Goal: Information Seeking & Learning: Learn about a topic

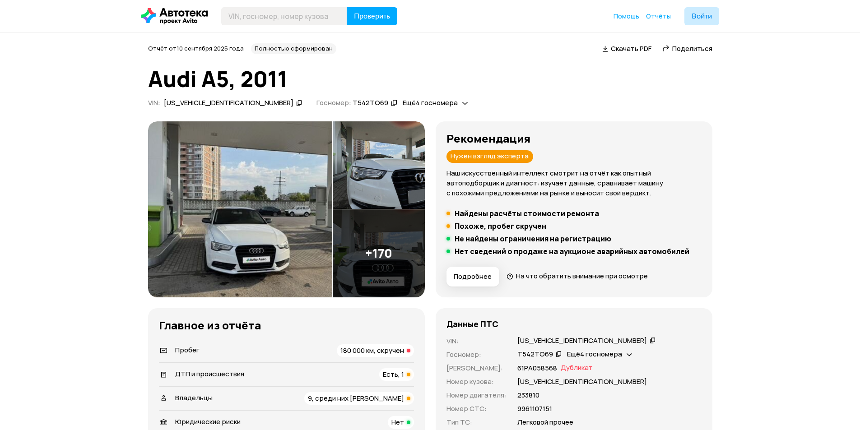
click at [403, 102] on span "Ещё 4 госномера" at bounding box center [430, 102] width 55 height 9
click at [385, 124] on div "В404ТА60" at bounding box center [372, 123] width 47 height 9
click at [403, 100] on span "Ещё 4 госномера" at bounding box center [430, 102] width 55 height 9
click at [382, 122] on div "В404ТА60" at bounding box center [372, 123] width 47 height 9
click at [475, 284] on button "Подробнее" at bounding box center [473, 277] width 53 height 20
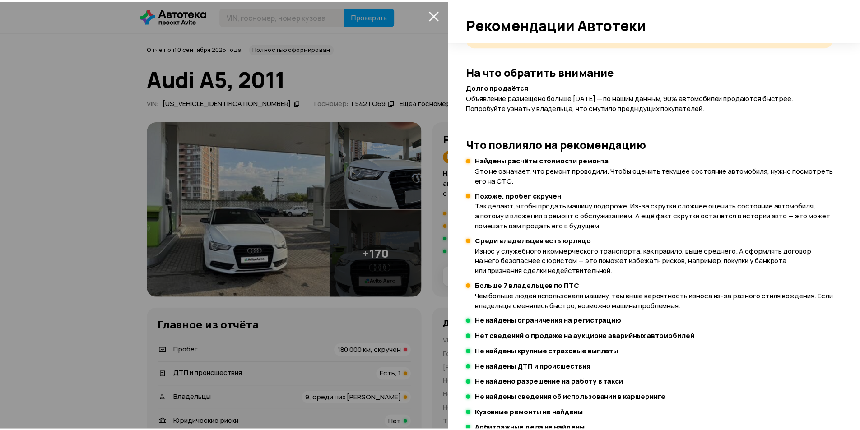
scroll to position [189, 0]
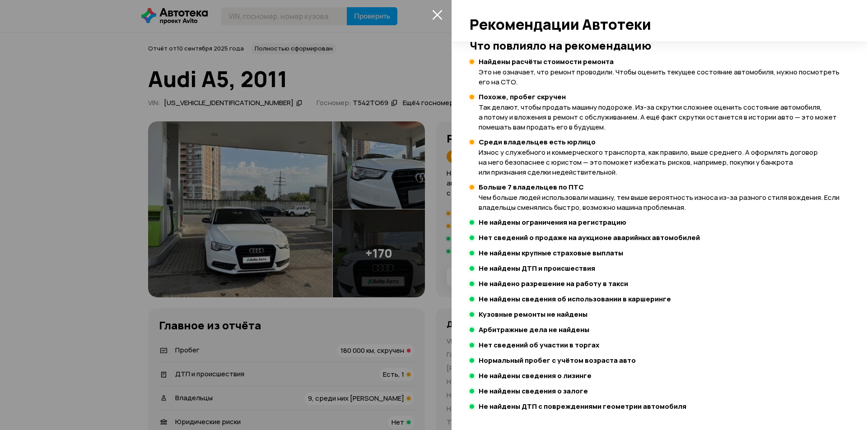
click at [431, 23] on div at bounding box center [433, 215] width 867 height 430
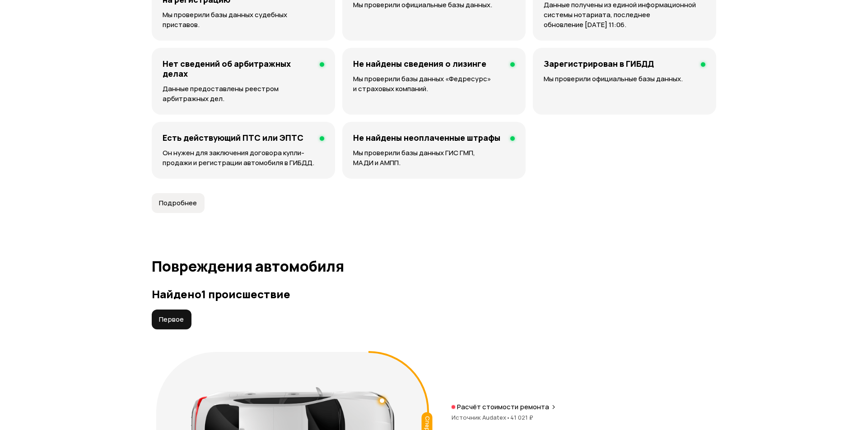
scroll to position [813, 0]
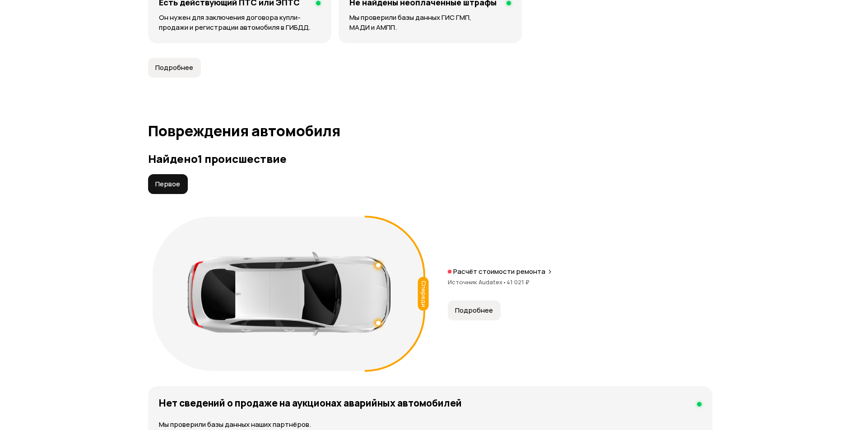
click at [423, 288] on div "Спереди" at bounding box center [423, 294] width 11 height 34
click at [468, 311] on span "Подробнее" at bounding box center [474, 310] width 38 height 9
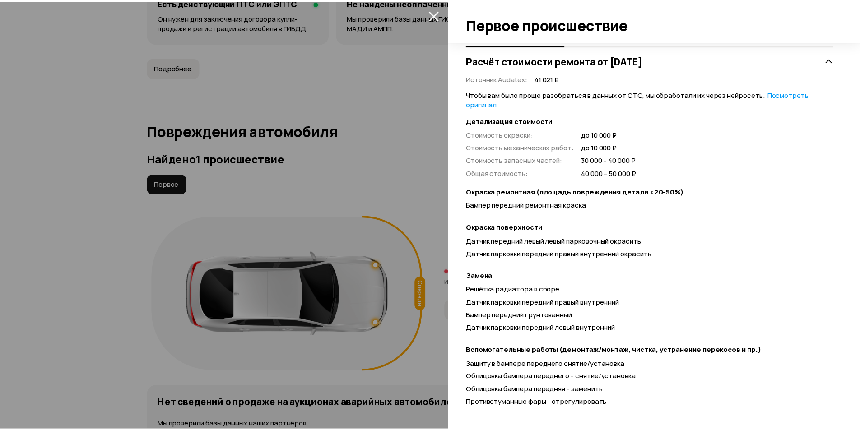
scroll to position [200, 0]
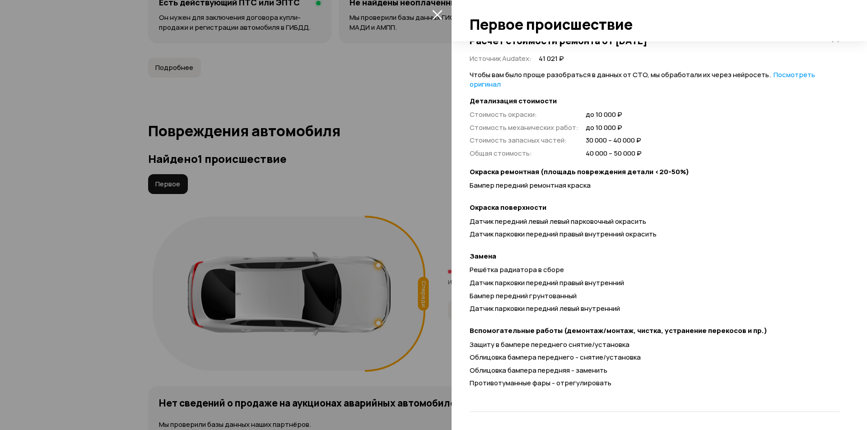
click at [437, 21] on button "закрыть" at bounding box center [437, 14] width 14 height 14
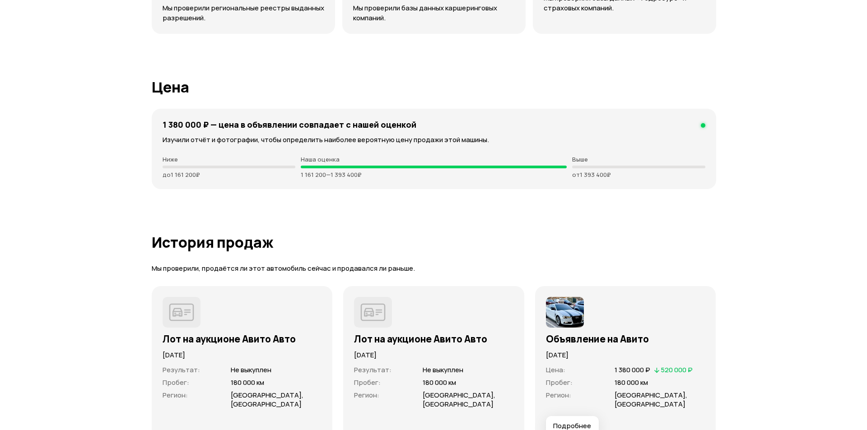
scroll to position [2844, 0]
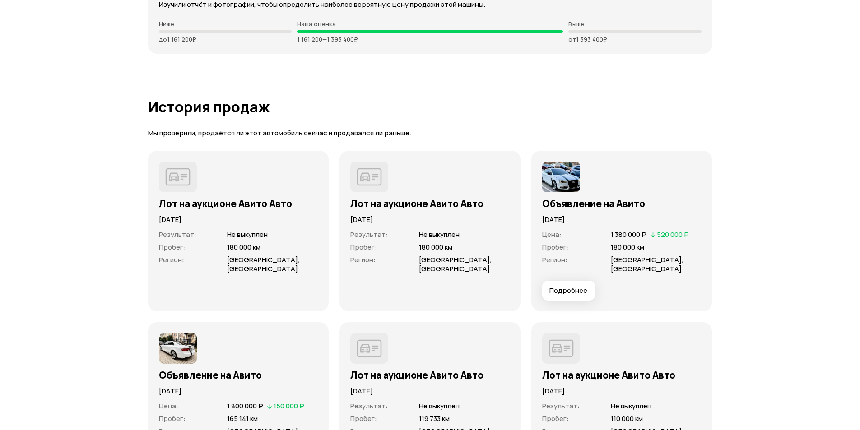
click at [572, 281] on button "Подробнее" at bounding box center [568, 291] width 53 height 20
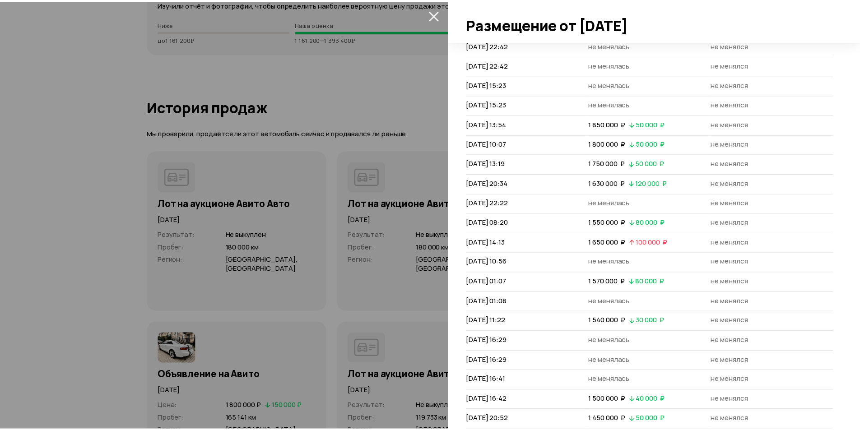
scroll to position [167, 0]
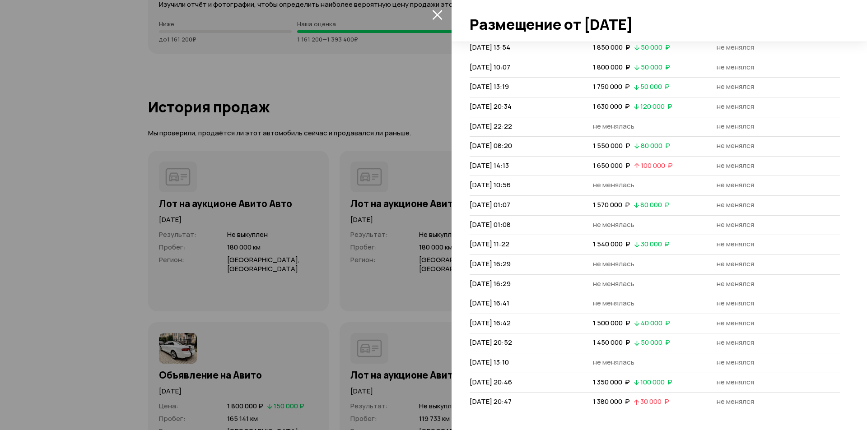
click at [435, 20] on button "закрыть" at bounding box center [437, 14] width 14 height 14
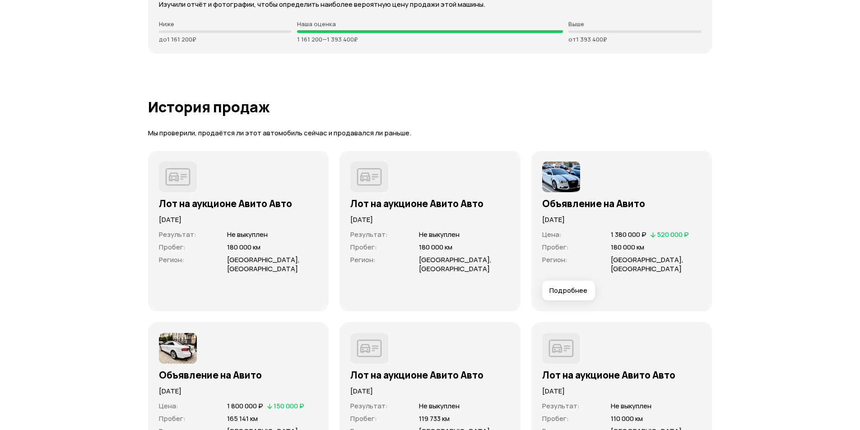
scroll to position [2980, 0]
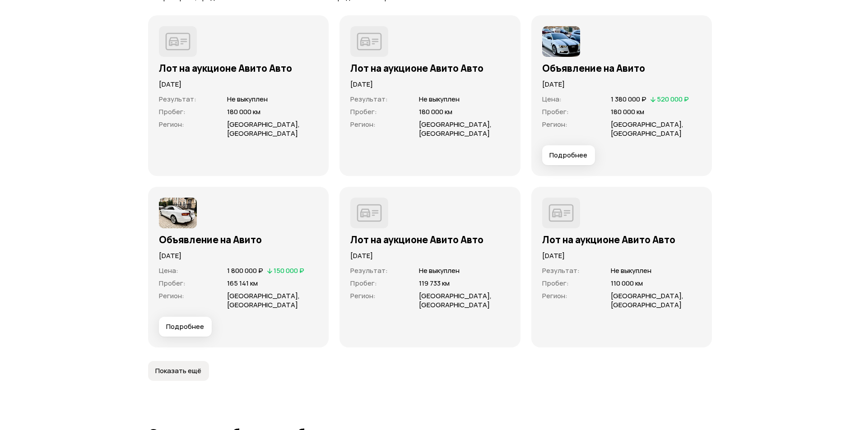
click at [207, 317] on button "Подробнее" at bounding box center [185, 327] width 53 height 20
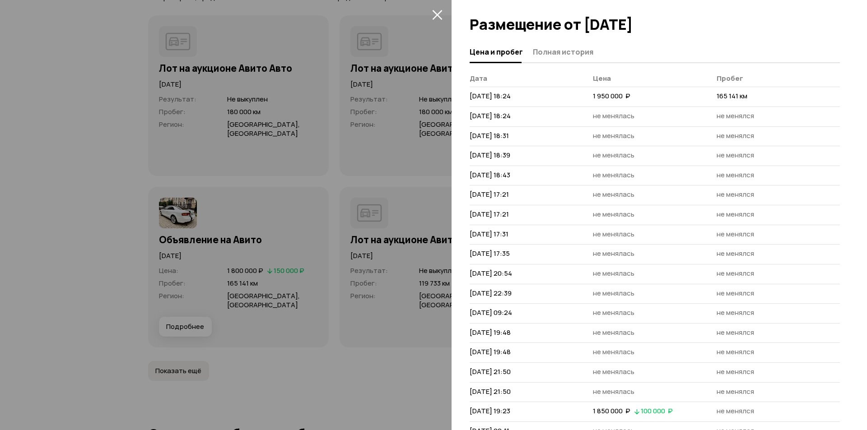
click at [437, 18] on icon "закрыть" at bounding box center [437, 14] width 10 height 10
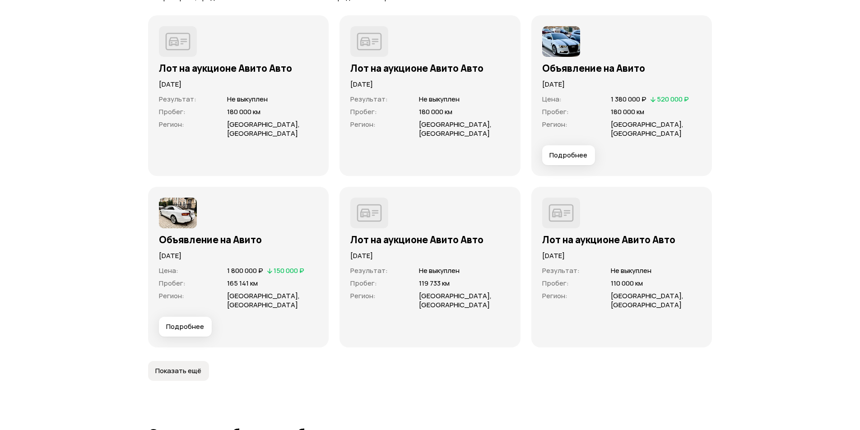
scroll to position [3025, 0]
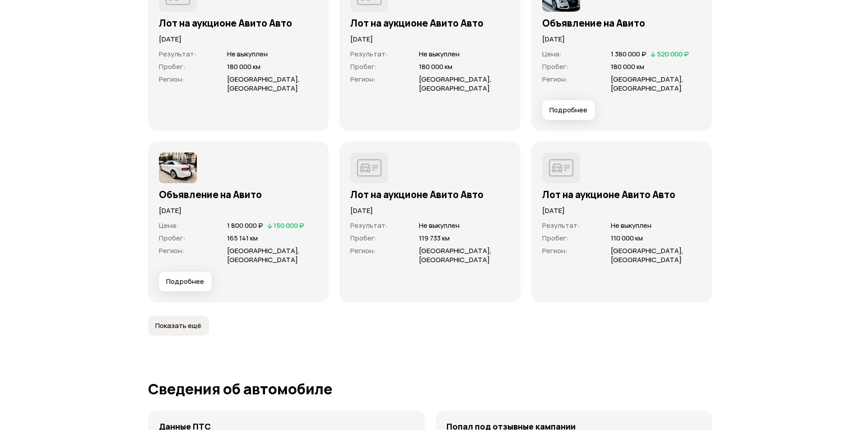
click at [550, 109] on button "Подробнее" at bounding box center [568, 110] width 53 height 20
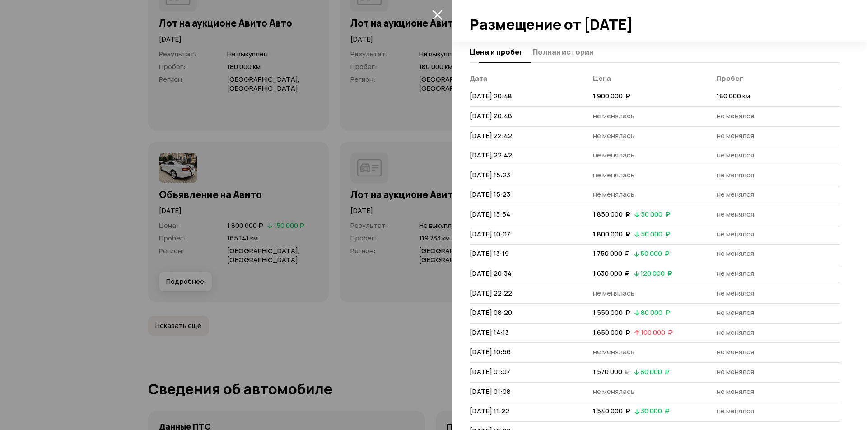
click at [541, 49] on span "Полная история" at bounding box center [563, 51] width 60 height 9
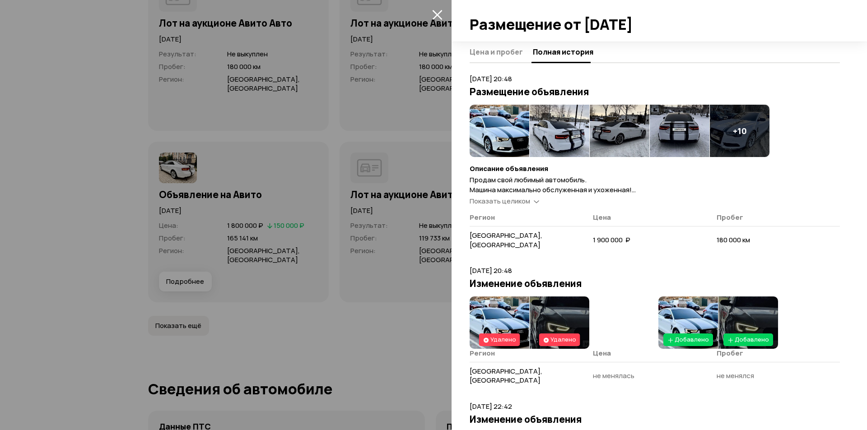
click at [507, 115] on img at bounding box center [500, 131] width 60 height 52
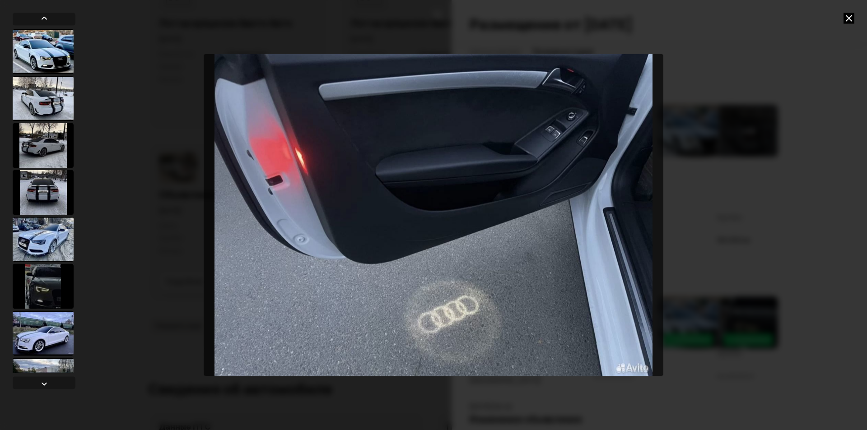
click at [843, 21] on icon at bounding box center [848, 18] width 11 height 11
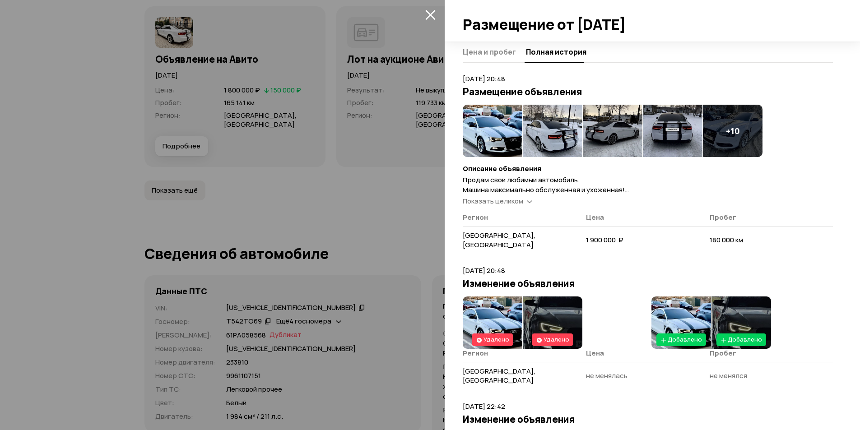
scroll to position [181, 0]
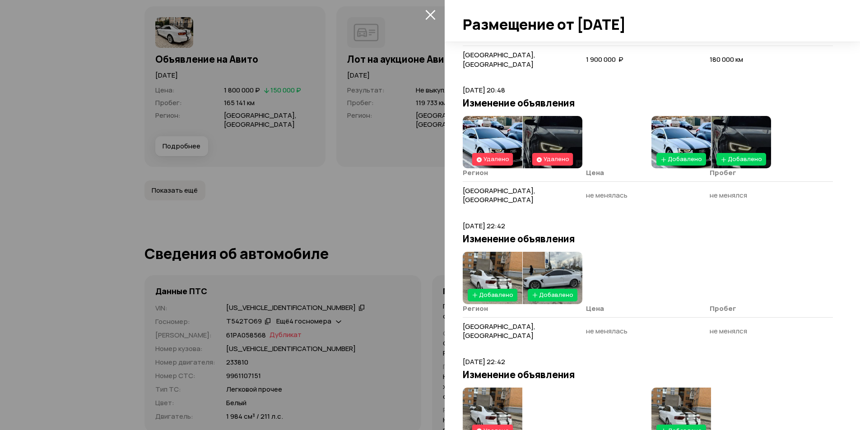
click at [540, 261] on img at bounding box center [553, 278] width 60 height 52
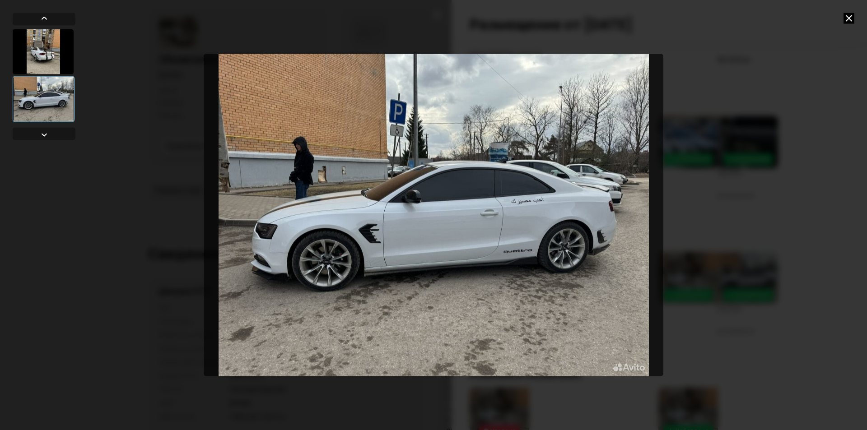
click at [44, 59] on div at bounding box center [43, 51] width 61 height 45
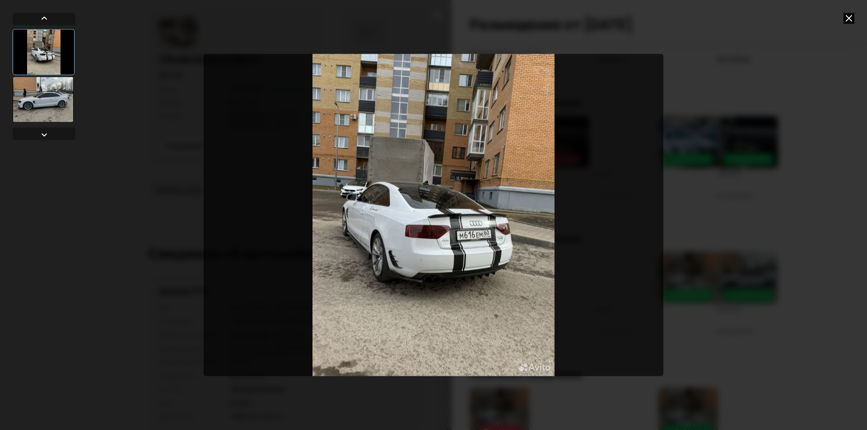
click at [52, 91] on div at bounding box center [43, 99] width 61 height 45
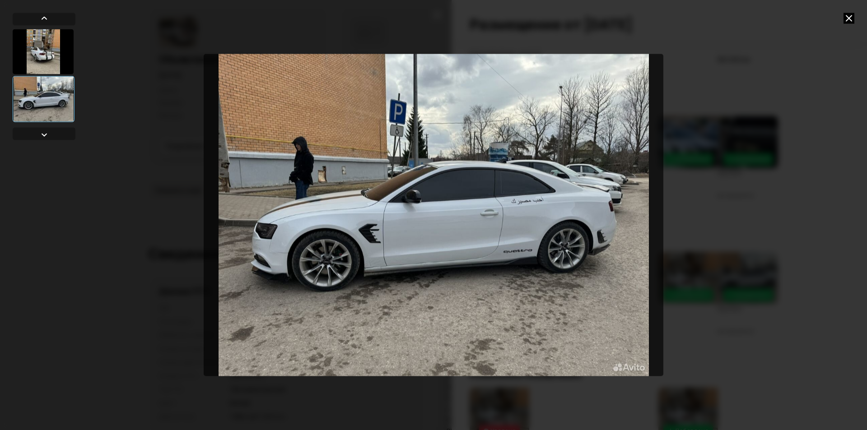
click at [849, 22] on icon at bounding box center [848, 18] width 11 height 11
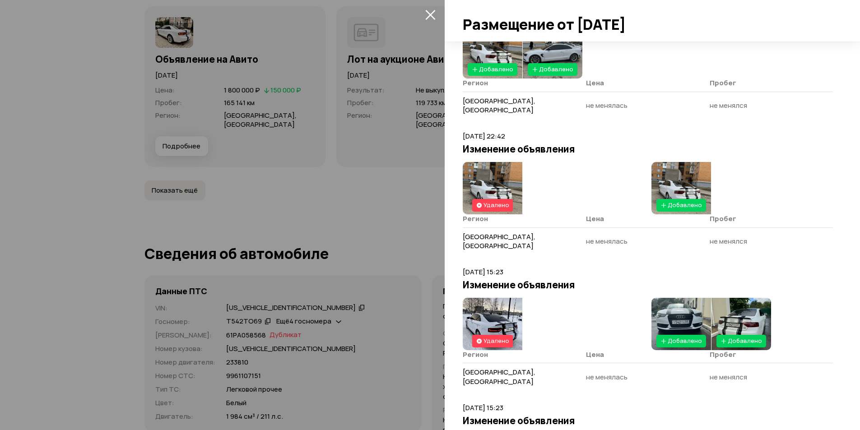
scroll to position [497, 0]
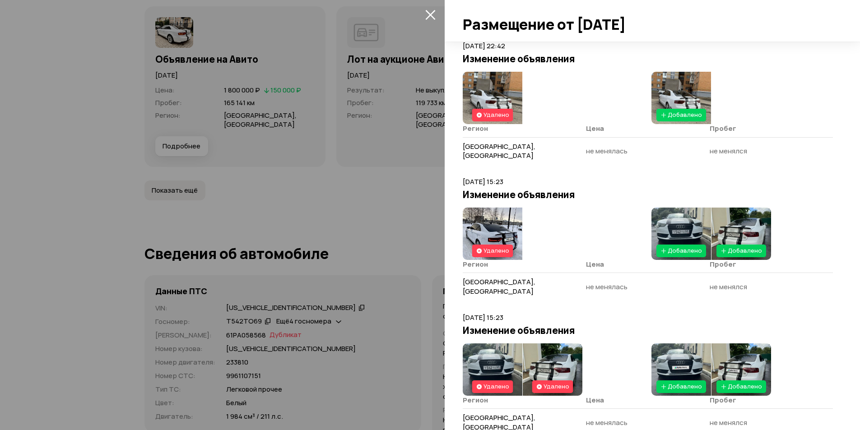
click at [660, 208] on img at bounding box center [681, 234] width 60 height 52
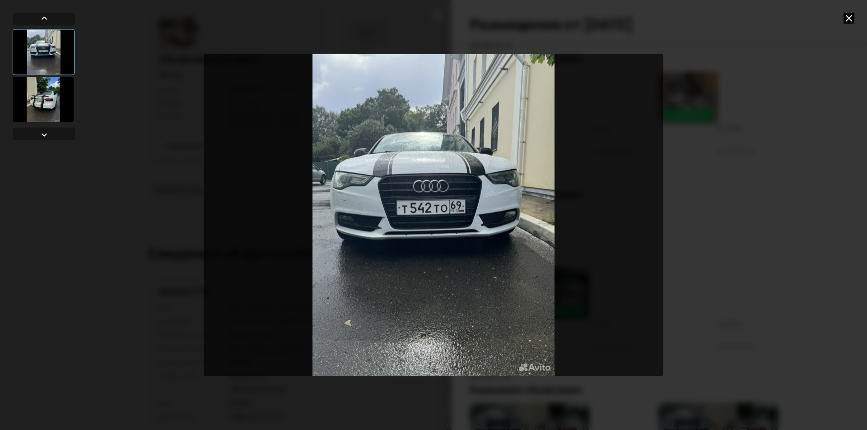
click at [23, 98] on div at bounding box center [43, 99] width 61 height 45
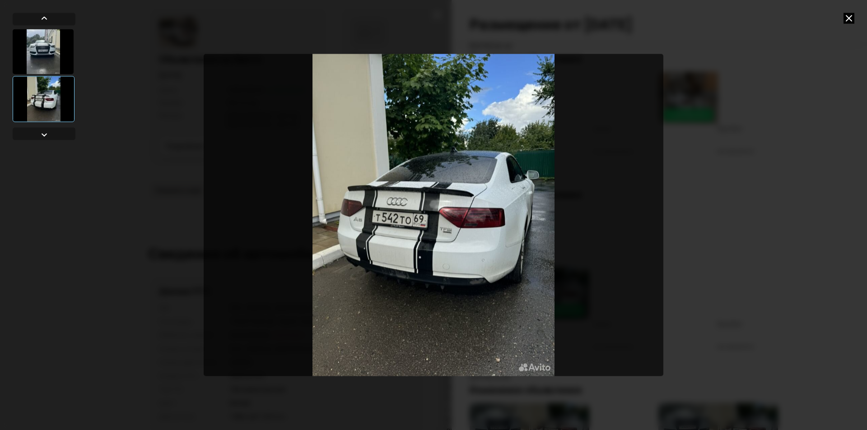
click at [850, 20] on icon at bounding box center [848, 18] width 11 height 11
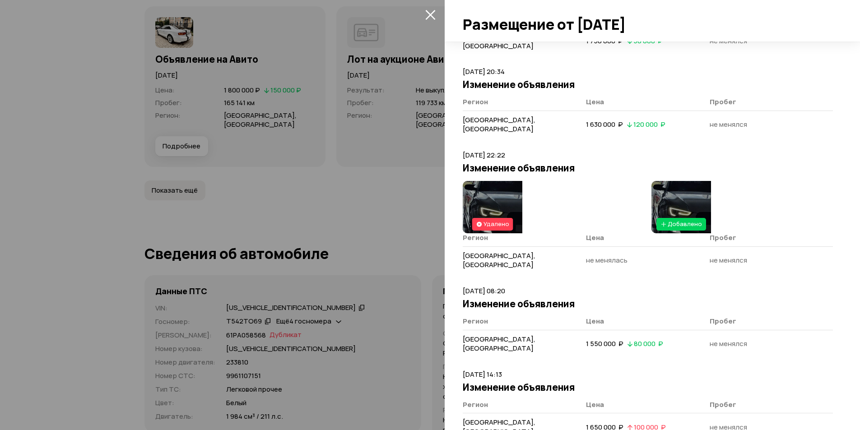
scroll to position [1264, 0]
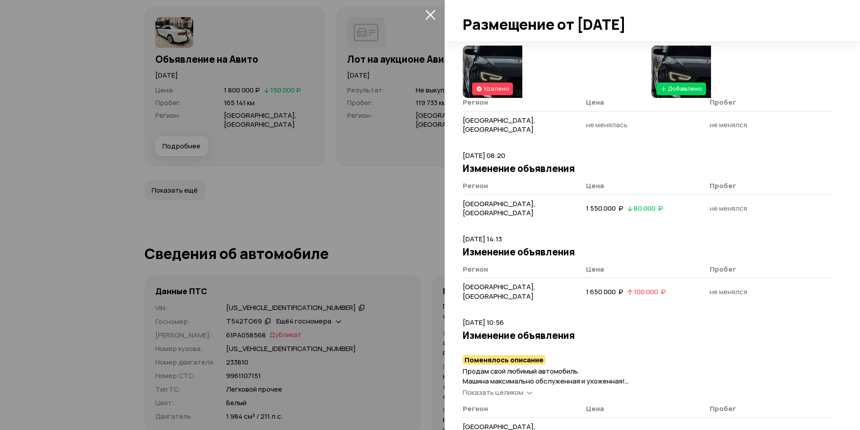
click at [497, 388] on span "Показать целиком" at bounding box center [493, 392] width 60 height 9
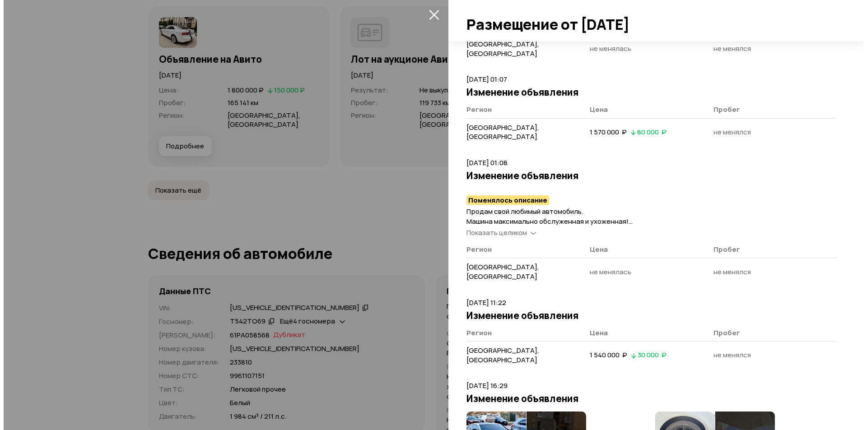
scroll to position [1987, 0]
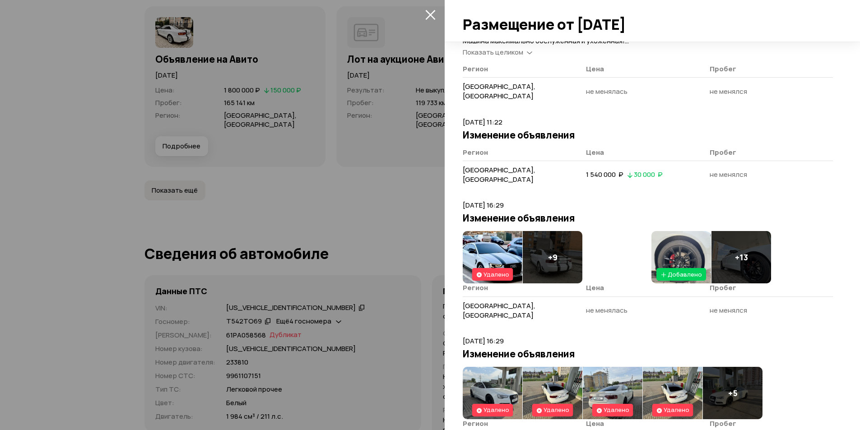
click at [457, 215] on div "Цена и пробег Полная история [DATE] 20:48 Размещение объявления + 10 Описание о…" at bounding box center [652, 236] width 415 height 389
click at [474, 367] on img at bounding box center [493, 393] width 60 height 52
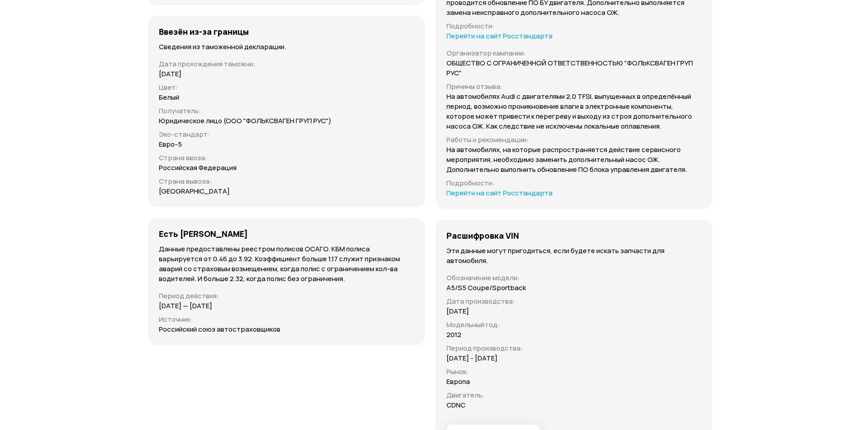
scroll to position [3723, 0]
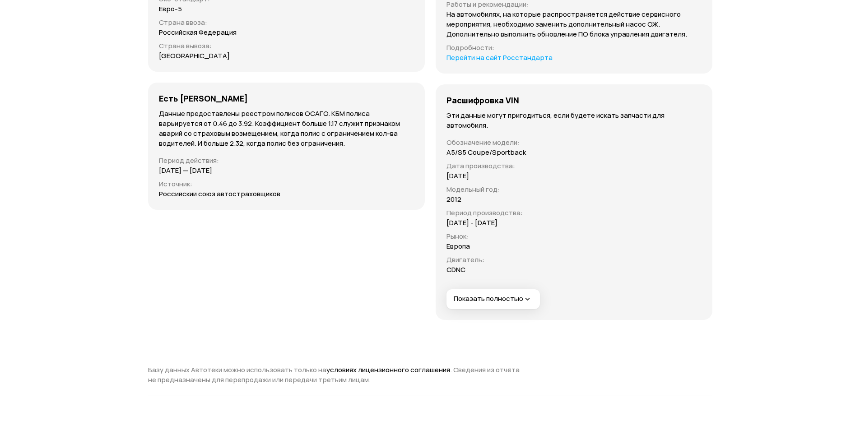
click at [524, 289] on button "Показать полностью" at bounding box center [493, 299] width 93 height 20
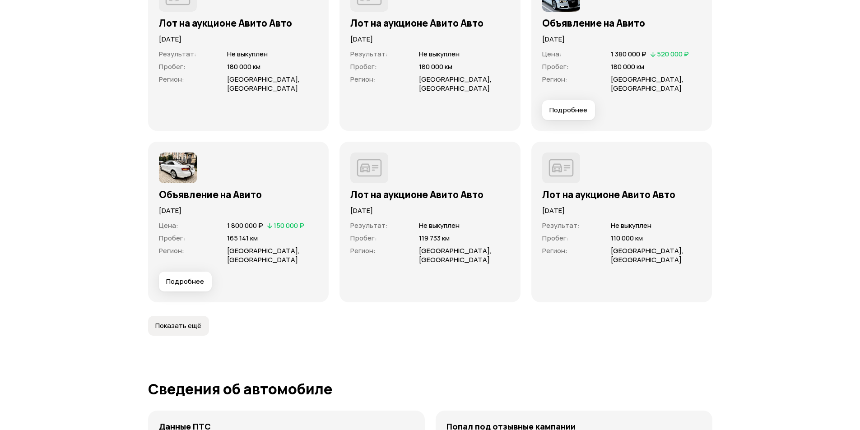
scroll to position [2799, 0]
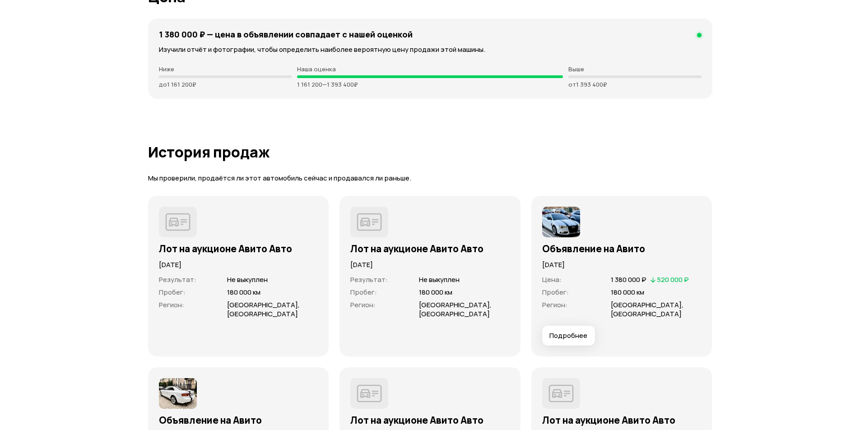
click at [562, 221] on img at bounding box center [561, 222] width 38 height 31
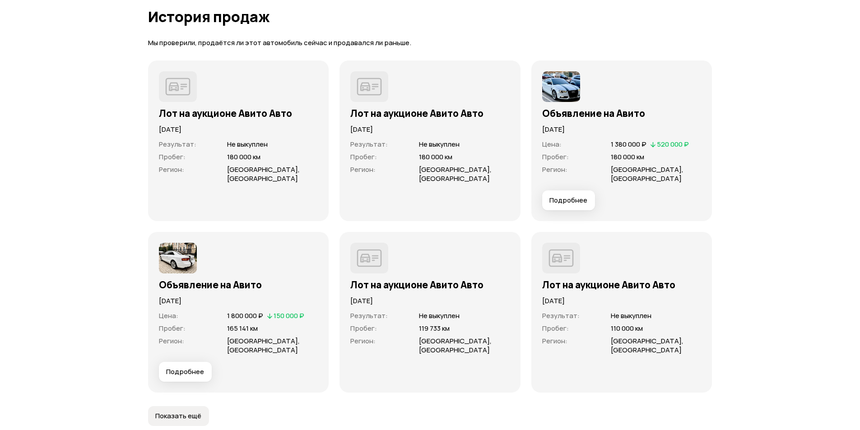
click at [558, 196] on span "Подробнее" at bounding box center [568, 200] width 38 height 9
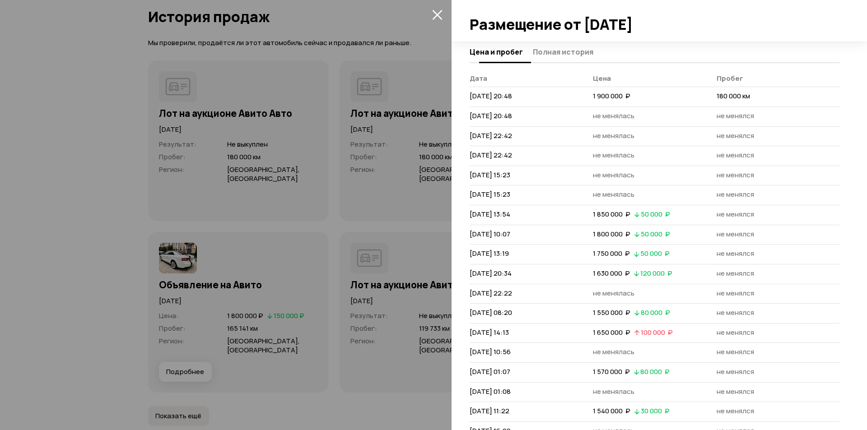
click at [568, 53] on span "Полная история" at bounding box center [563, 51] width 60 height 9
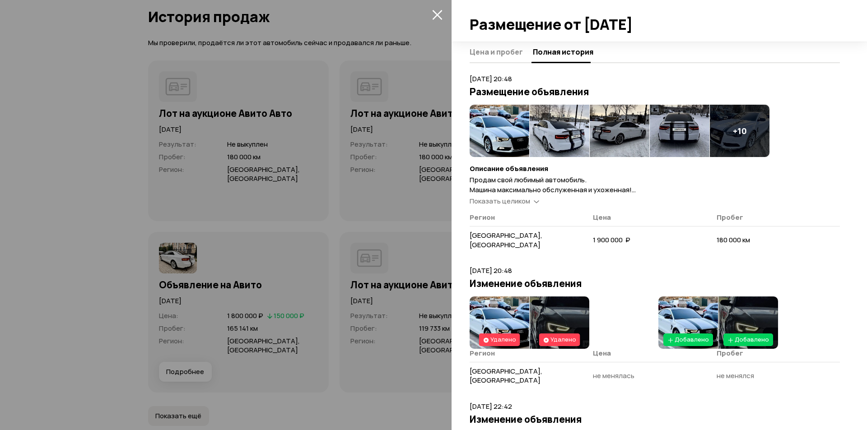
click at [496, 127] on img at bounding box center [500, 131] width 60 height 52
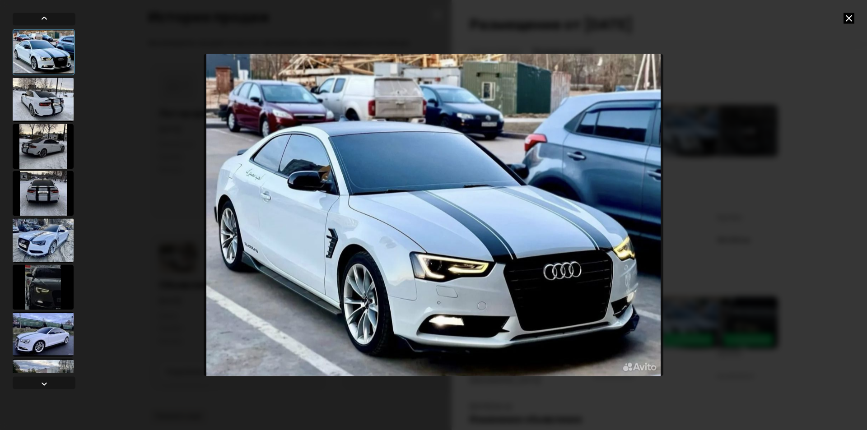
click at [844, 18] on icon at bounding box center [848, 18] width 11 height 11
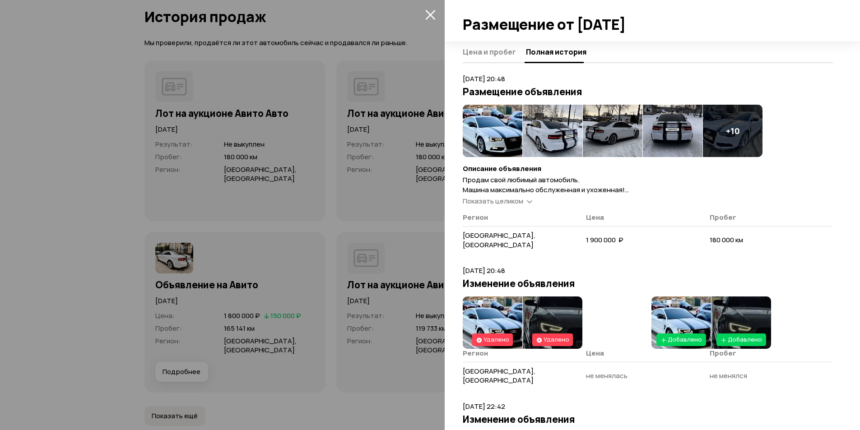
click at [423, 15] on button "закрыть" at bounding box center [430, 14] width 14 height 14
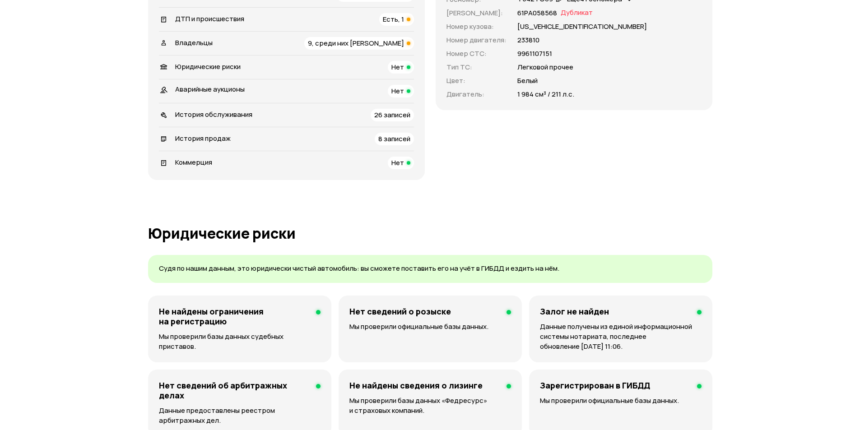
scroll to position [0, 0]
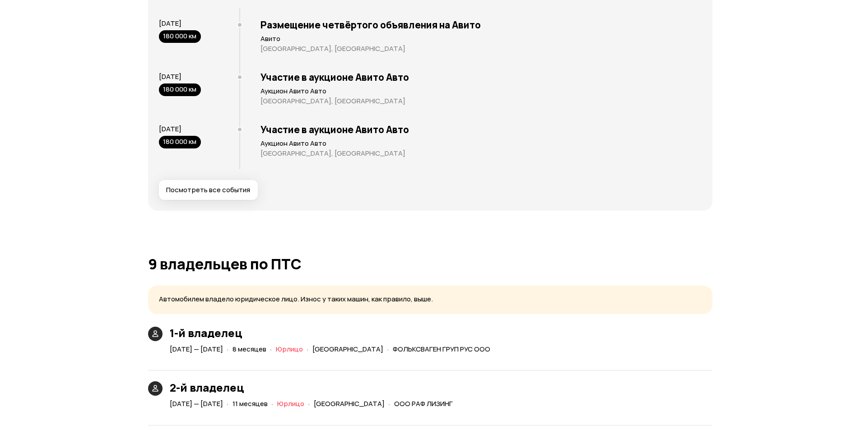
scroll to position [1987, 0]
